Goal: Information Seeking & Learning: Learn about a topic

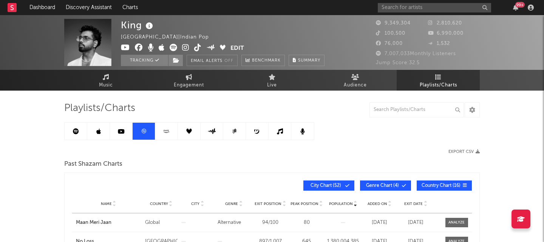
drag, startPoint x: 83, startPoint y: 136, endPoint x: 68, endPoint y: 128, distance: 17.4
click at [83, 136] on link at bounding box center [76, 131] width 23 height 17
click at [22, 147] on div "King India | Indian Pop Edit Tracking Email Alerts Off Benchmark Summary 9,349,…" at bounding box center [272, 241] width 544 height 452
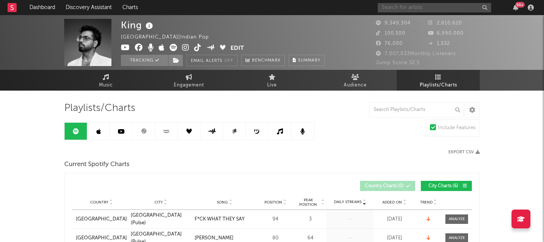
click at [466, 7] on input "text" at bounding box center [434, 7] width 113 height 9
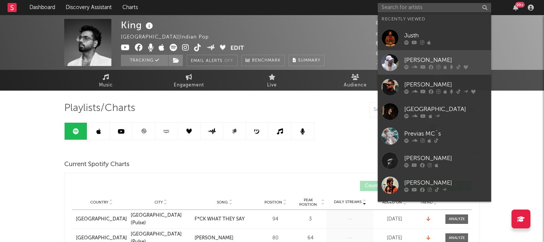
click at [421, 61] on div "[PERSON_NAME]" at bounding box center [445, 60] width 83 height 9
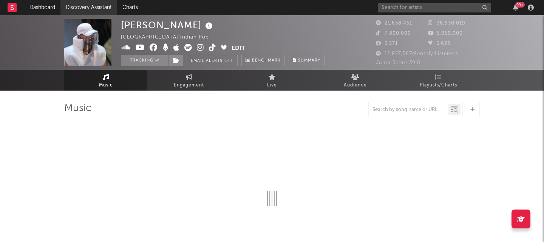
select select "6m"
